Goal: Task Accomplishment & Management: Manage account settings

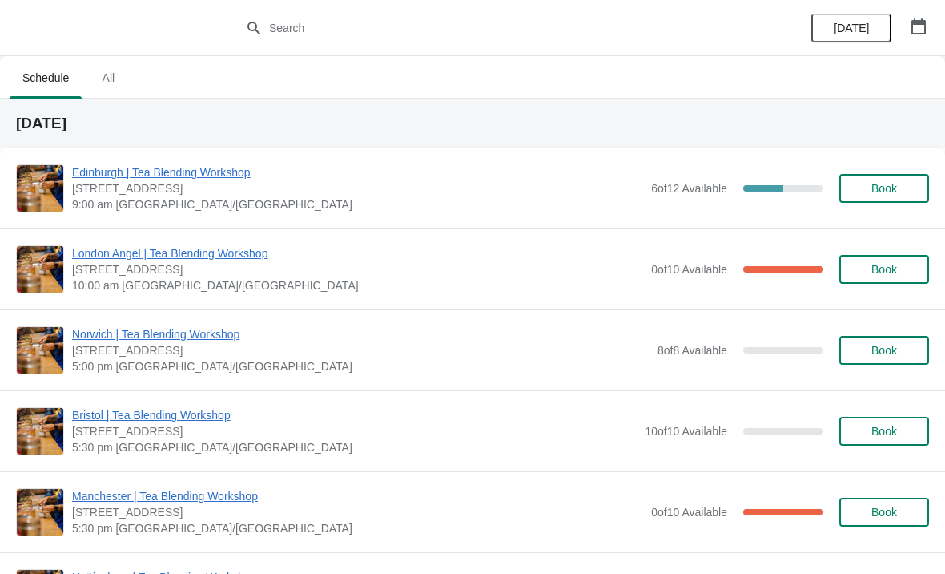
click at [247, 497] on span "Manchester | Tea Blending Workshop" at bounding box center [357, 496] width 571 height 16
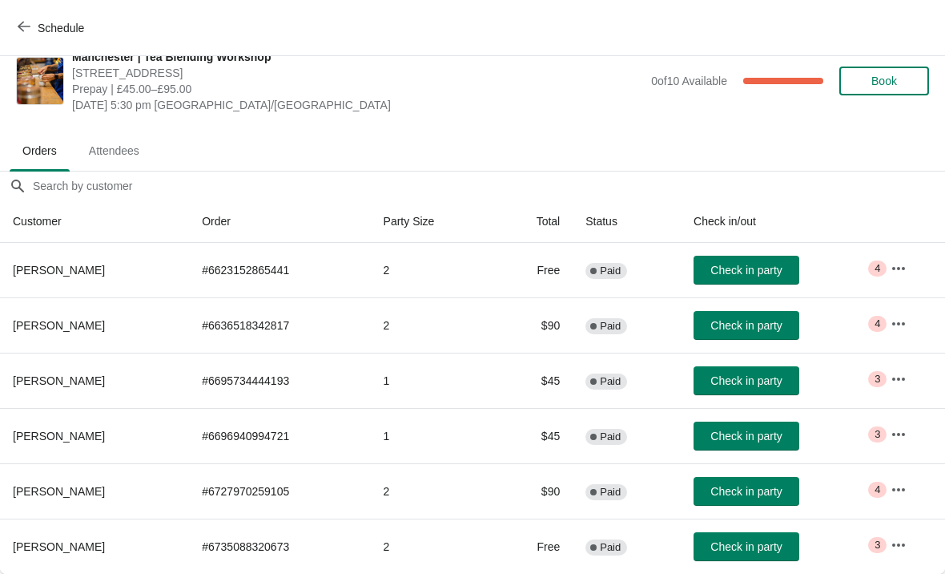
scroll to position [23, 0]
click at [888, 278] on button "button" at bounding box center [898, 268] width 29 height 29
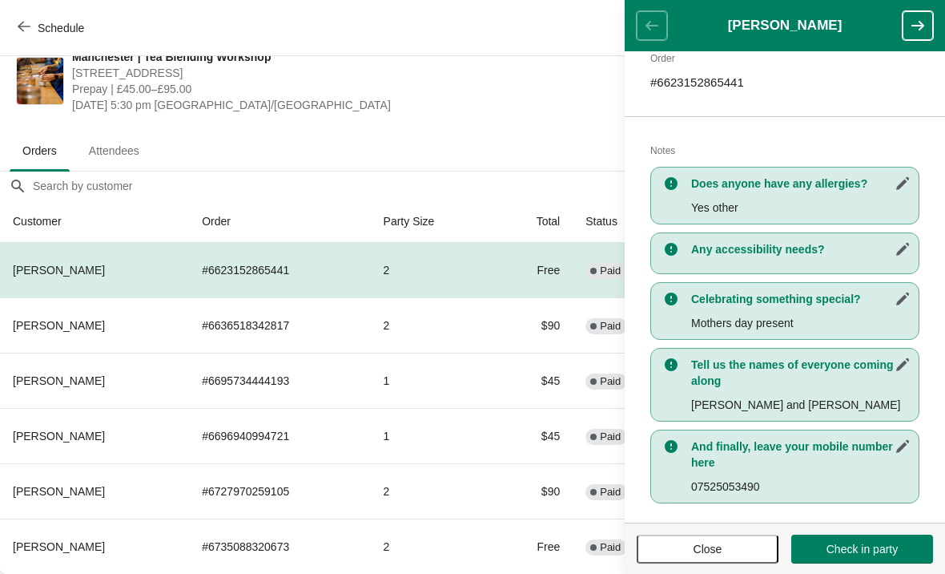
scroll to position [277, 0]
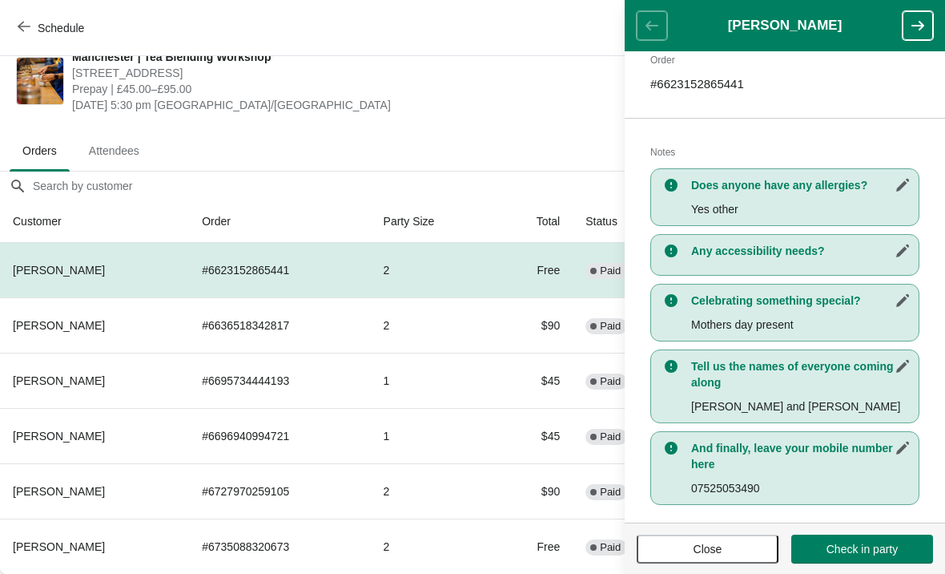
click at [558, 112] on span "[DATE] 5:30 pm [GEOGRAPHIC_DATA]/[GEOGRAPHIC_DATA]" at bounding box center [357, 105] width 571 height 16
click at [914, 12] on button "button" at bounding box center [918, 25] width 30 height 29
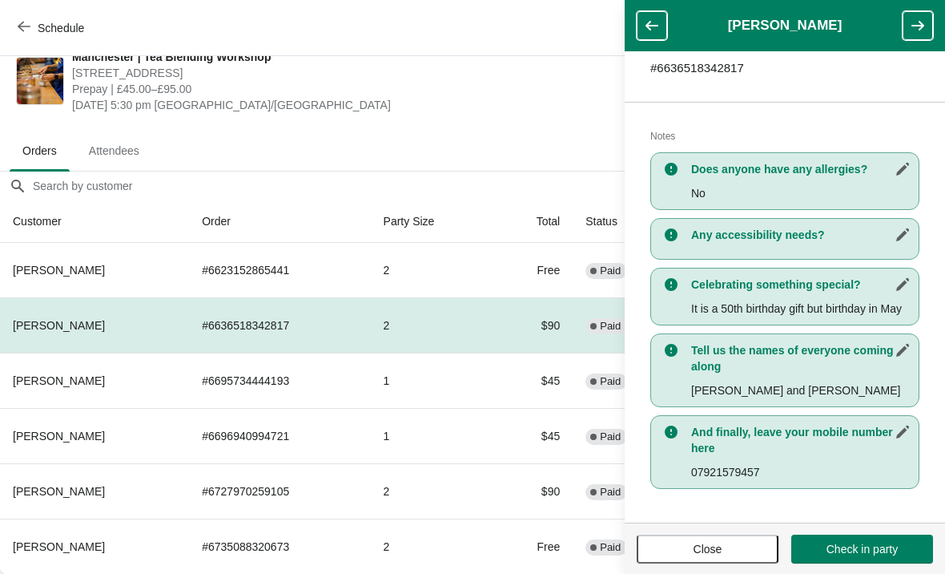
scroll to position [293, 0]
click at [919, 23] on icon "button" at bounding box center [918, 26] width 16 height 16
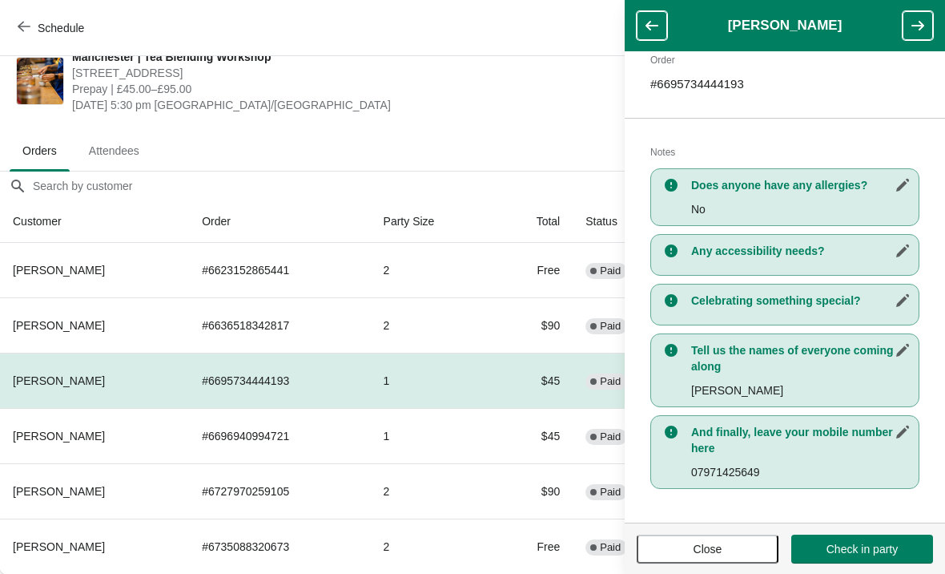
scroll to position [261, 0]
click at [913, 16] on button "button" at bounding box center [918, 25] width 30 height 29
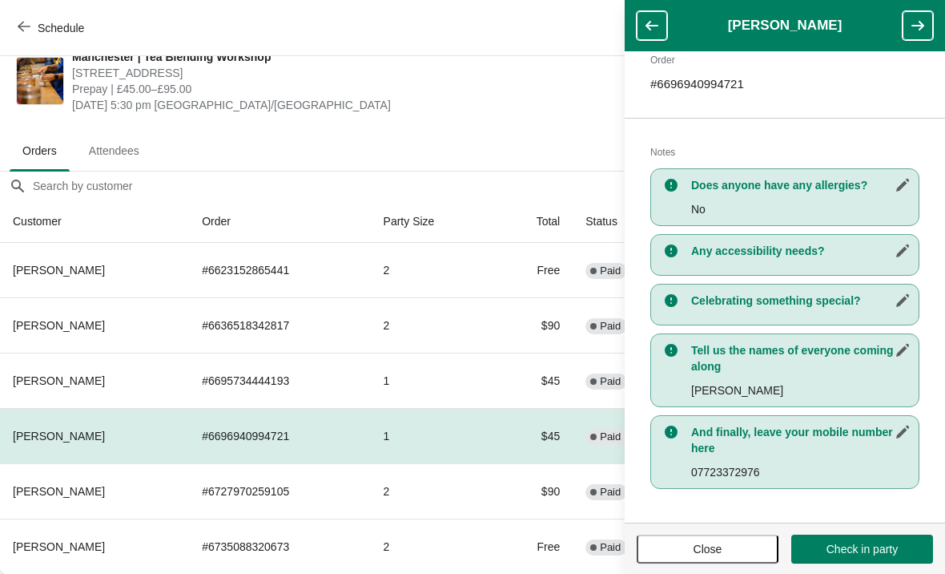
click at [926, 22] on button "button" at bounding box center [918, 25] width 30 height 29
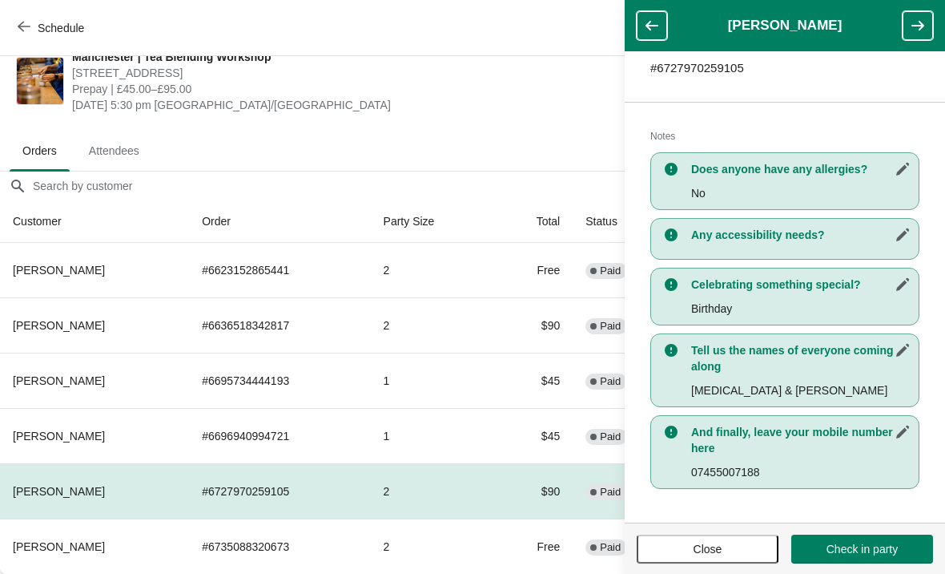
scroll to position [277, 0]
click at [917, 22] on icon "button" at bounding box center [918, 26] width 16 height 16
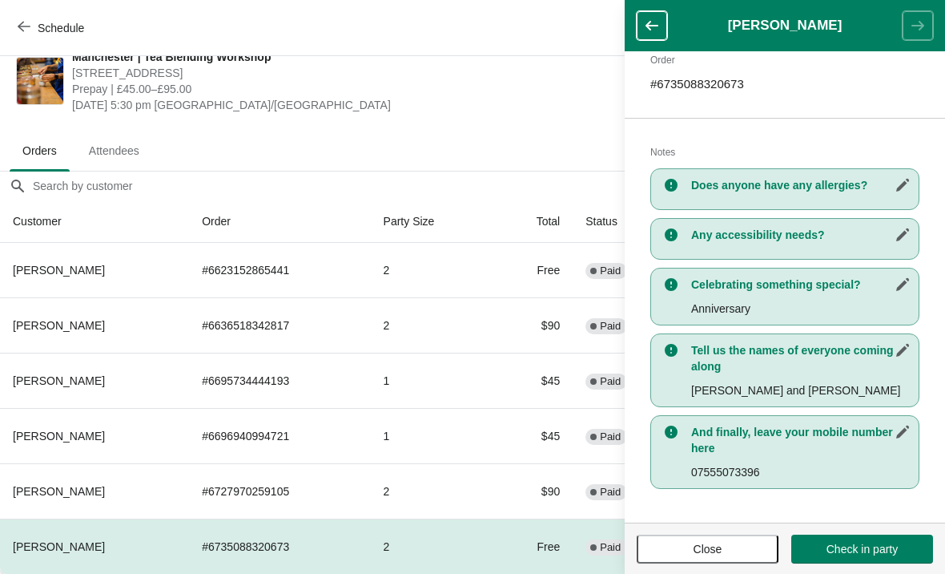
scroll to position [261, 0]
click at [925, 22] on header "[PERSON_NAME]" at bounding box center [785, 25] width 320 height 51
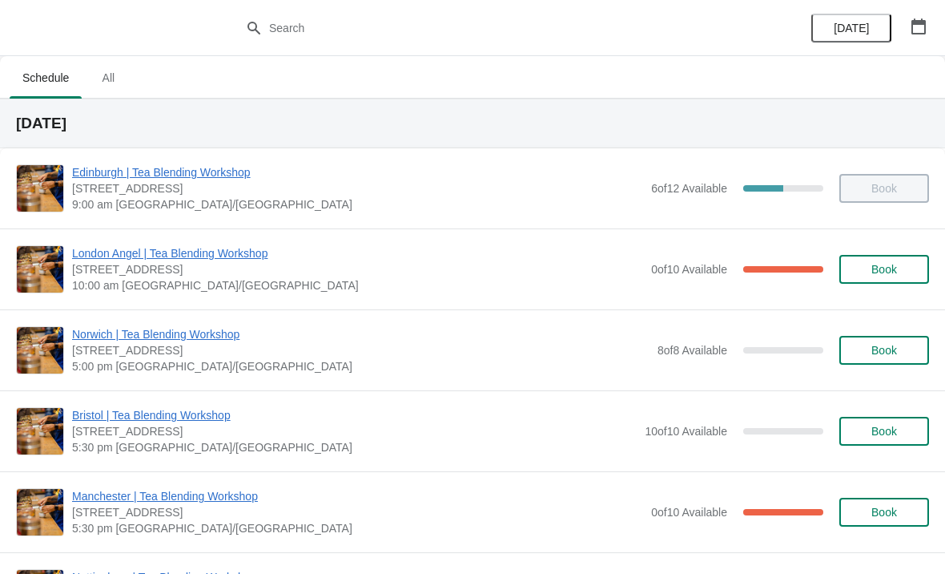
click at [115, 493] on span "Manchester | Tea Blending Workshop" at bounding box center [357, 496] width 571 height 16
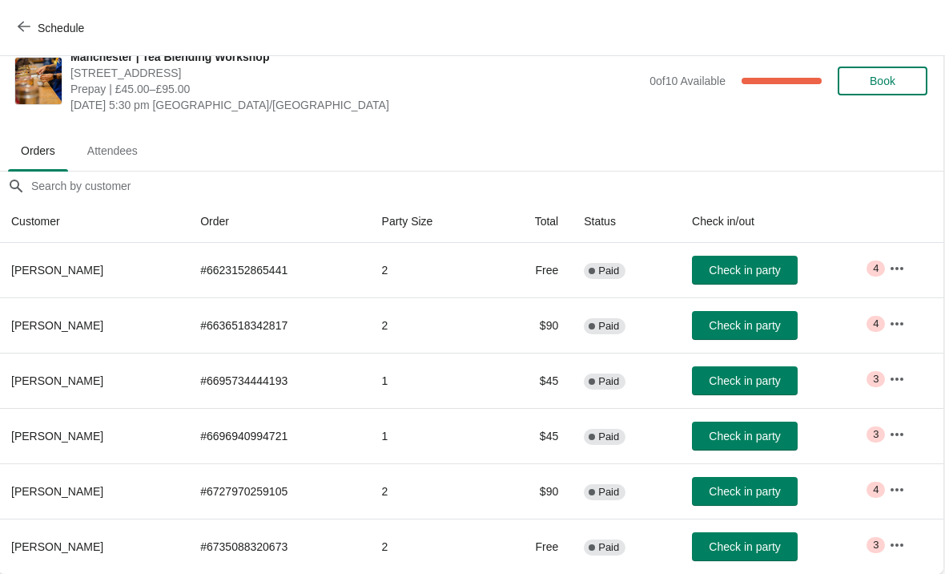
scroll to position [23, 1]
click at [900, 269] on icon "button" at bounding box center [898, 268] width 16 height 16
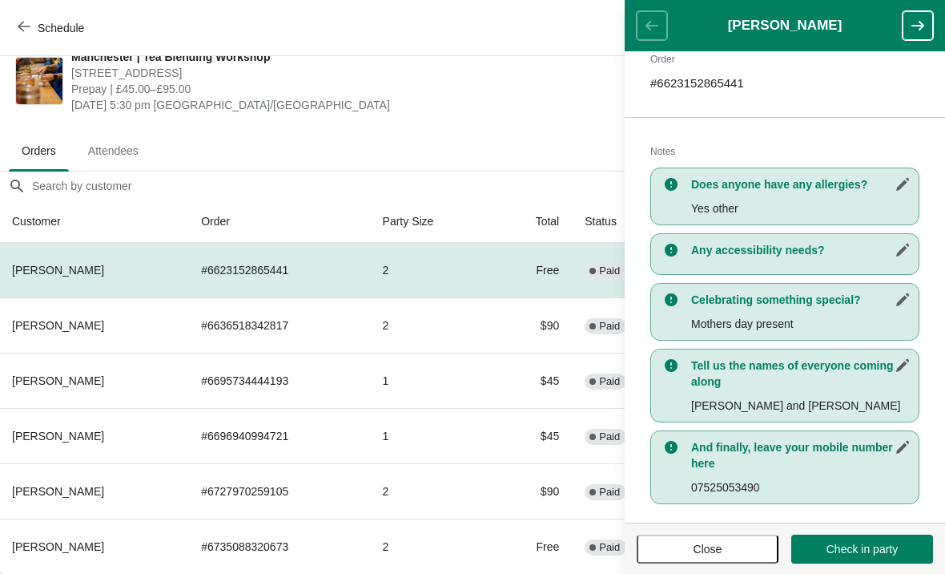
scroll to position [277, 0]
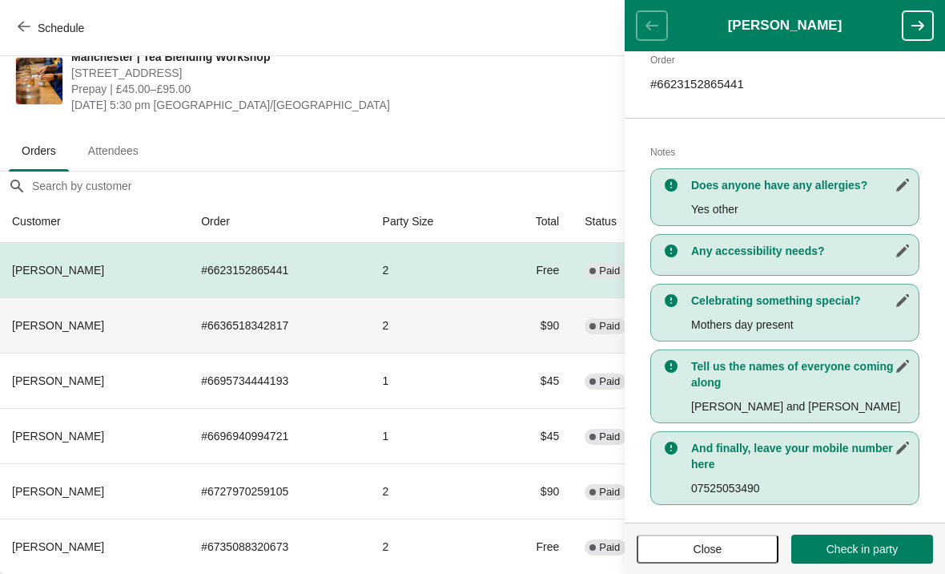
click at [310, 334] on td "# 6636518342817" at bounding box center [278, 324] width 181 height 55
click at [451, 340] on td "2" at bounding box center [431, 324] width 123 height 55
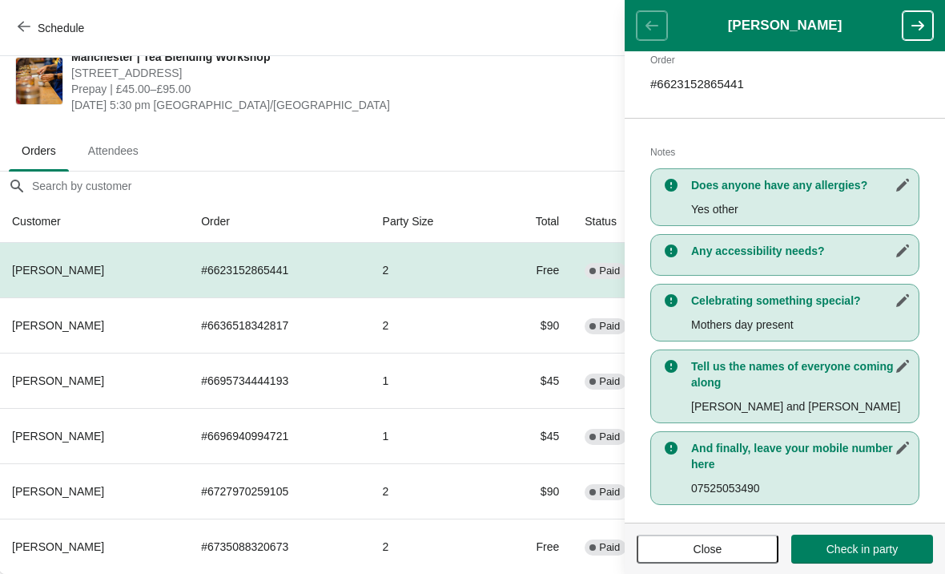
click at [653, 36] on header "[PERSON_NAME]" at bounding box center [785, 25] width 320 height 51
click at [909, 28] on button "button" at bounding box center [918, 25] width 30 height 29
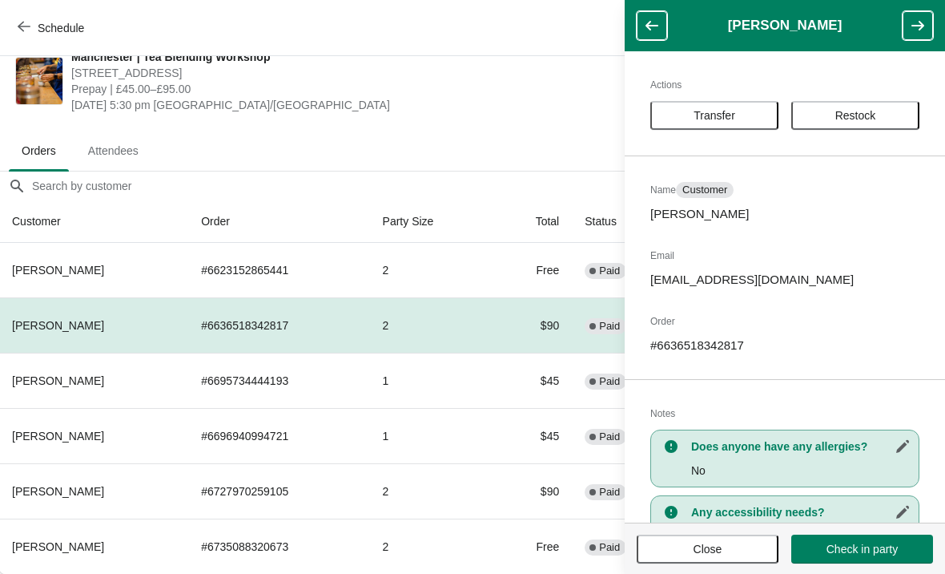
click at [913, 28] on icon "button" at bounding box center [918, 26] width 16 height 16
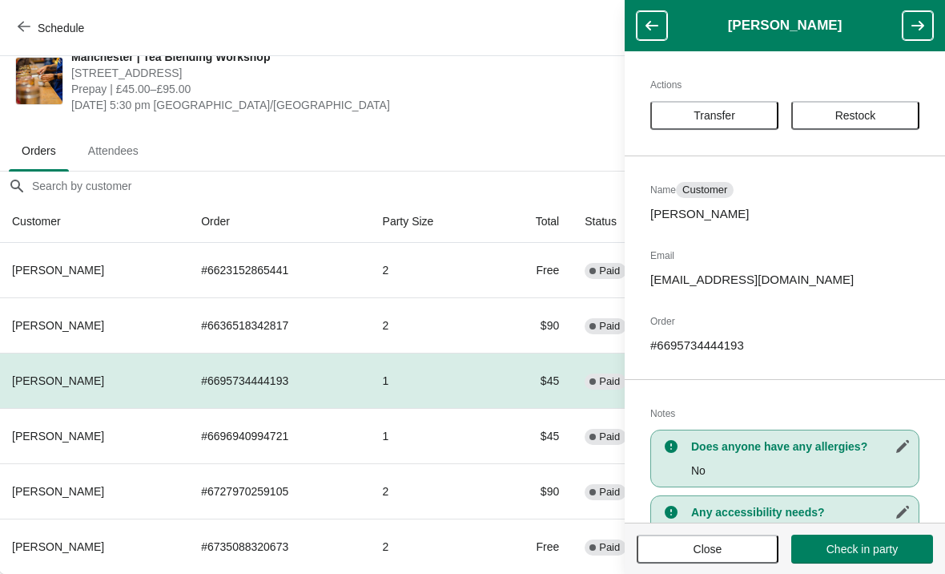
click at [913, 36] on button "button" at bounding box center [918, 25] width 30 height 29
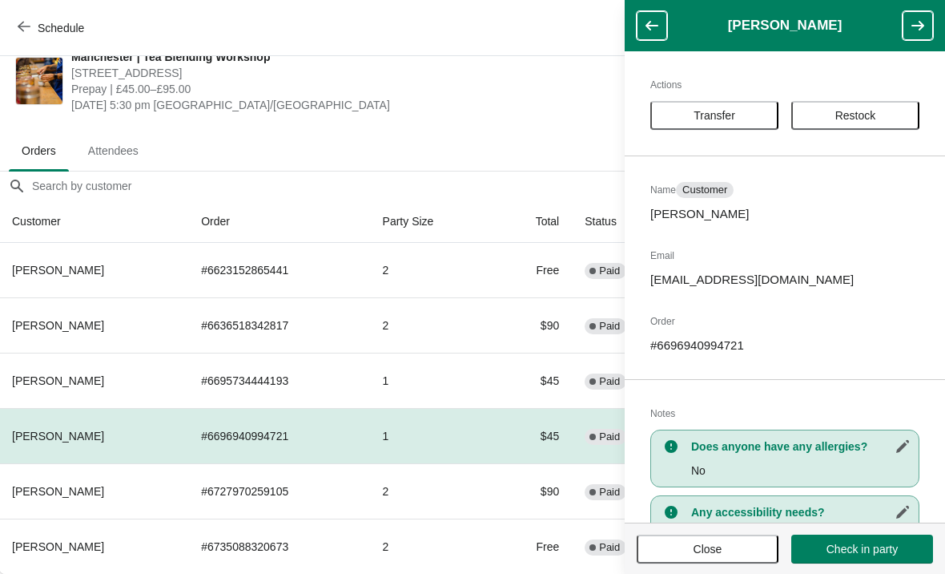
click at [638, 40] on header "[PERSON_NAME]" at bounding box center [785, 25] width 320 height 51
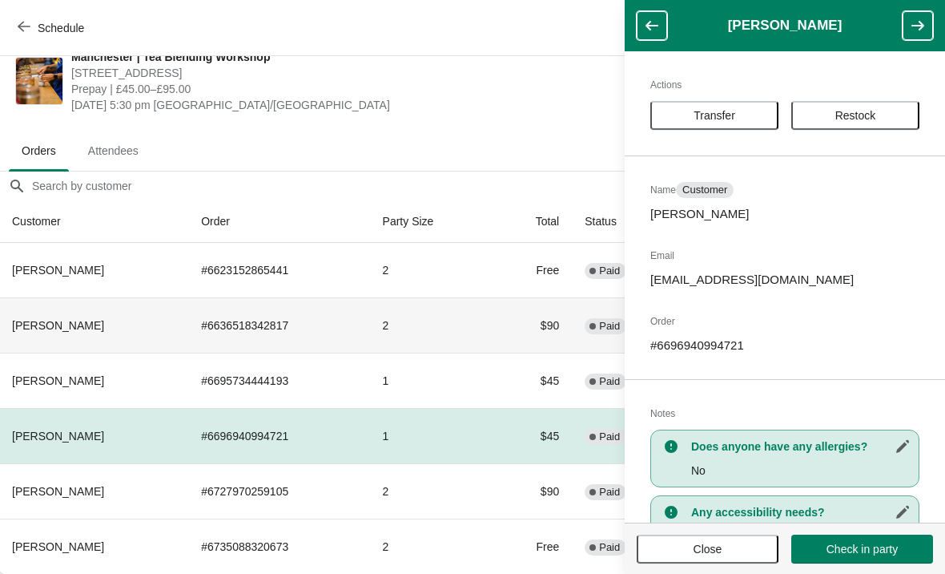
click at [62, 341] on th "[PERSON_NAME]" at bounding box center [93, 324] width 189 height 55
click at [694, 542] on span "Close" at bounding box center [708, 548] width 29 height 13
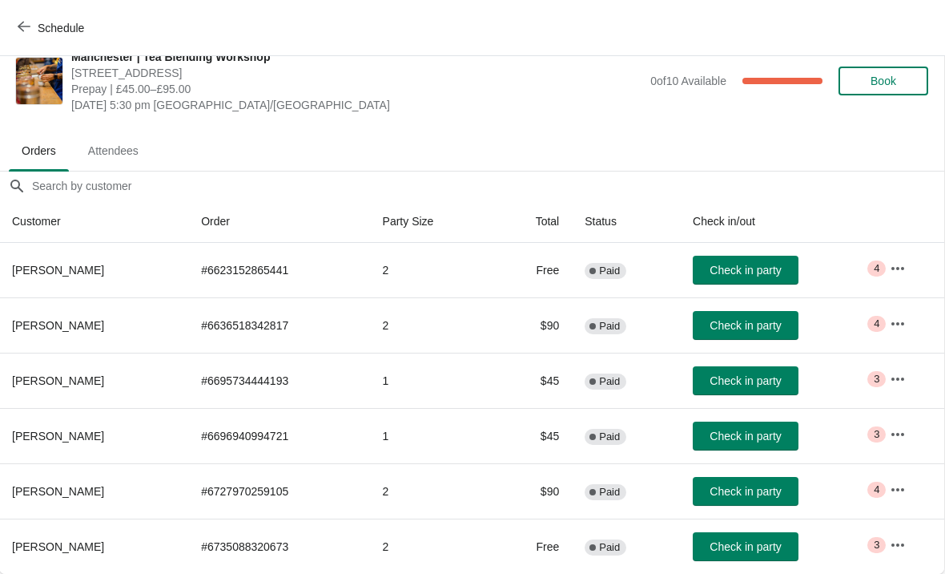
click at [771, 320] on span "Check in party" at bounding box center [745, 325] width 71 height 13
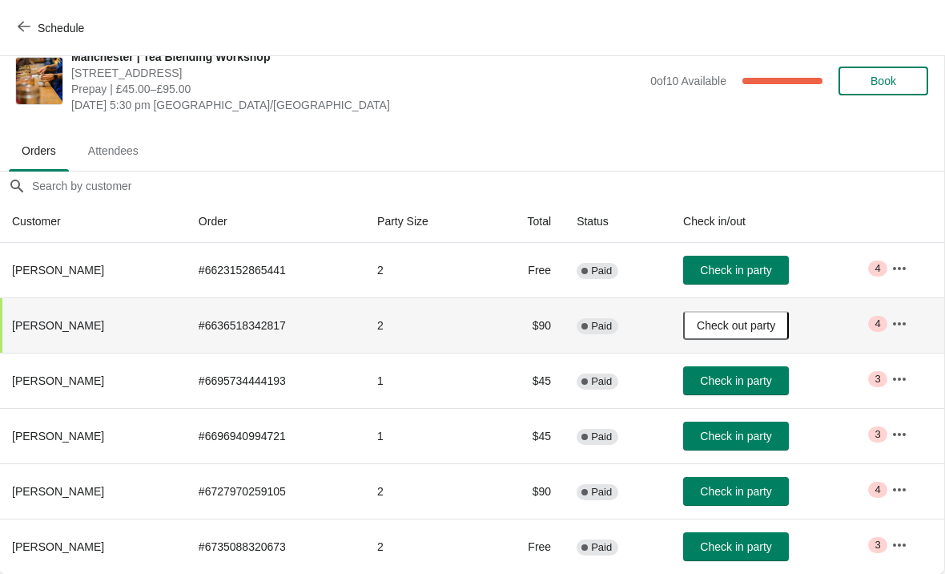
click at [763, 324] on span "Check out party" at bounding box center [736, 325] width 78 height 13
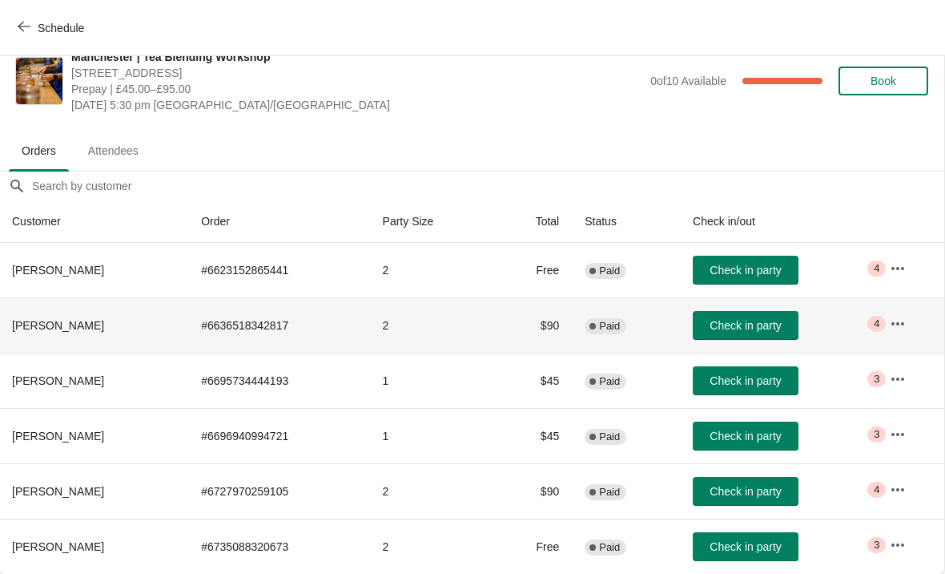
click at [88, 333] on th "[PERSON_NAME]" at bounding box center [93, 324] width 189 height 55
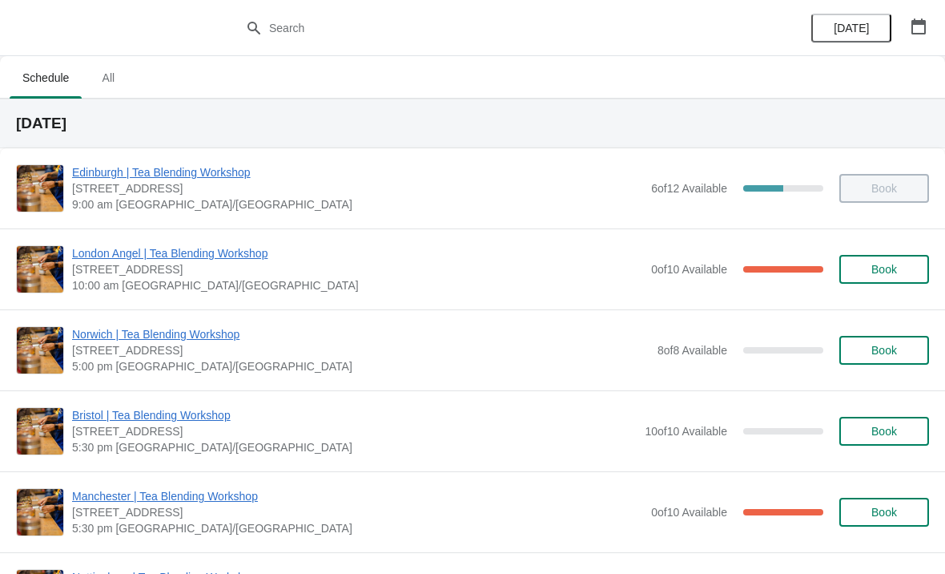
click at [122, 497] on span "Manchester | Tea Blending Workshop" at bounding box center [357, 496] width 571 height 16
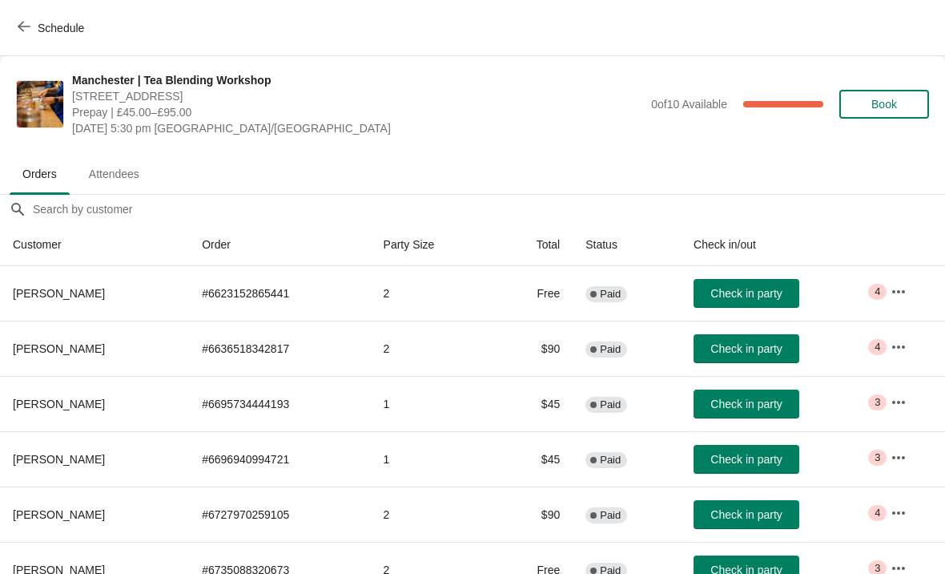
click at [904, 343] on icon "button" at bounding box center [899, 347] width 16 height 16
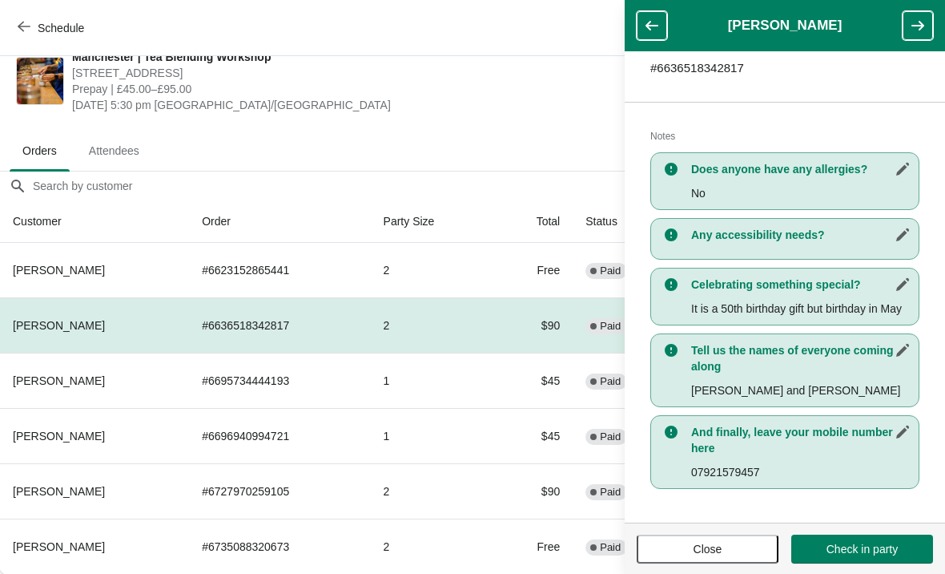
scroll to position [293, 0]
click at [381, 374] on td "1" at bounding box center [432, 379] width 123 height 55
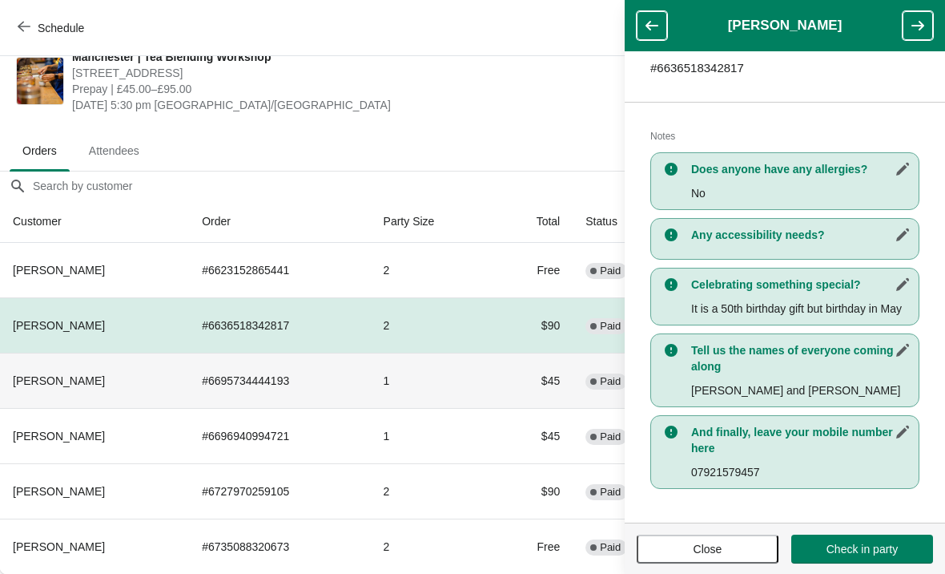
click at [441, 384] on td "1" at bounding box center [432, 379] width 123 height 55
click at [905, 30] on button "button" at bounding box center [918, 25] width 30 height 29
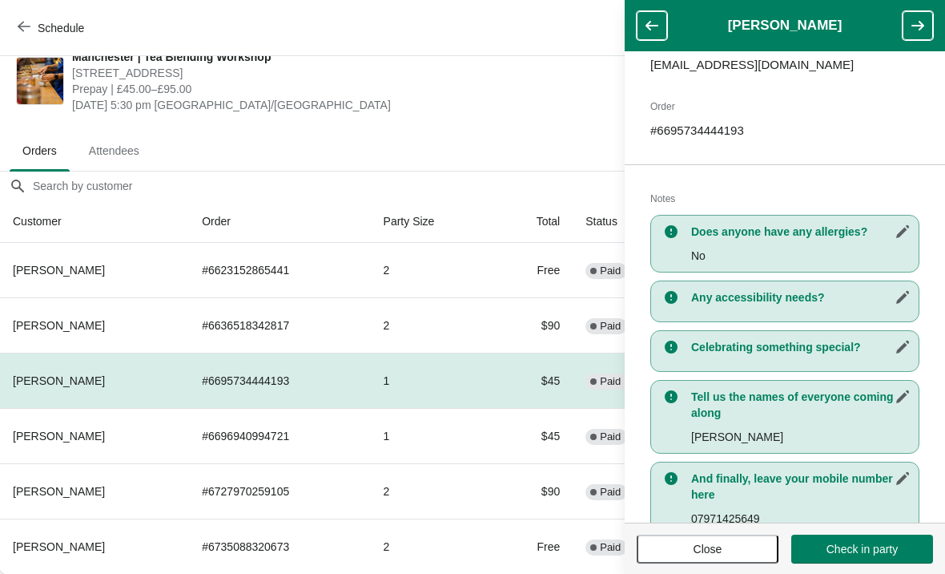
scroll to position [215, 0]
click at [920, 28] on icon "button" at bounding box center [918, 26] width 16 height 16
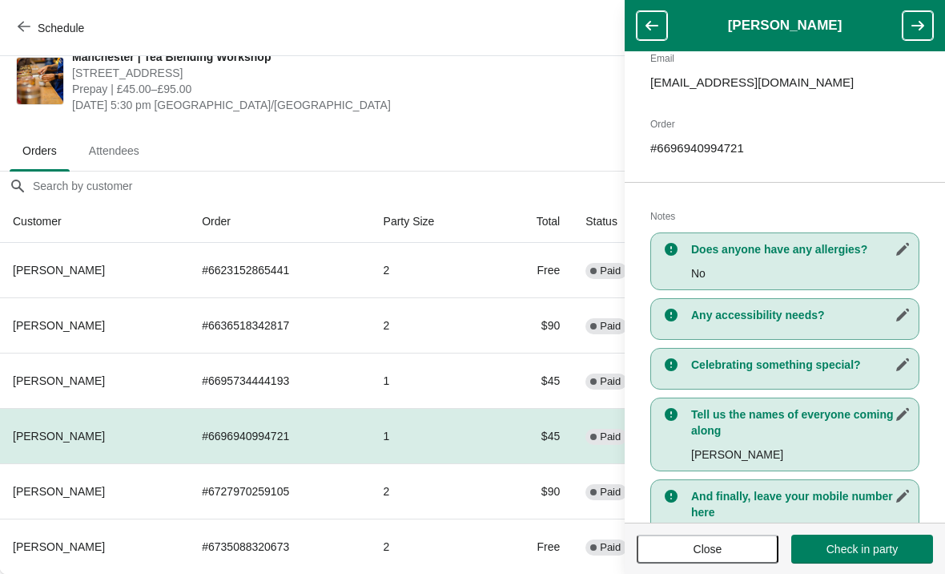
scroll to position [200, 0]
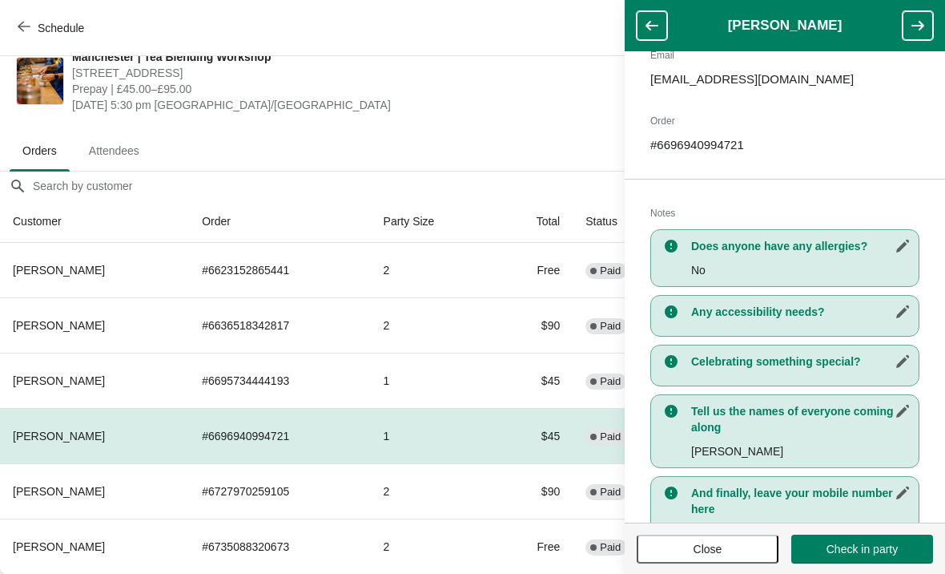
click at [915, 28] on icon "button" at bounding box center [918, 26] width 16 height 16
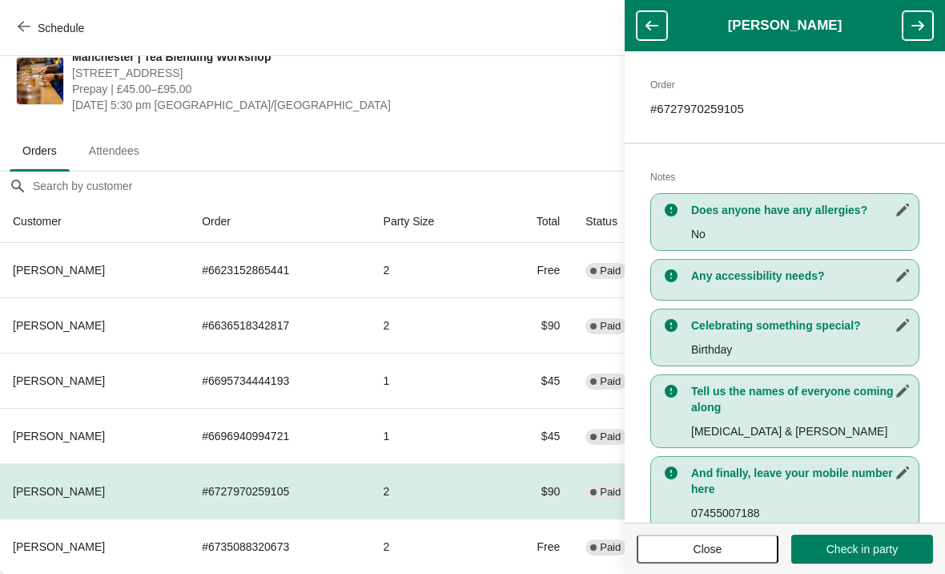
scroll to position [237, 0]
